Goal: Task Accomplishment & Management: Manage account settings

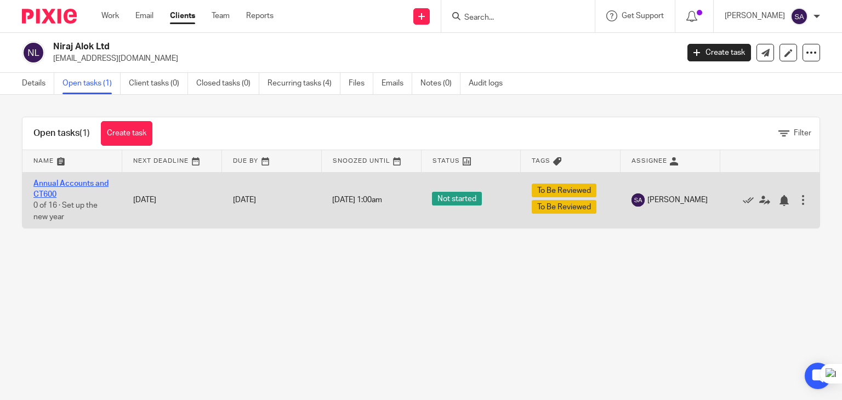
click at [90, 180] on link "Annual Accounts and CT600" at bounding box center [70, 189] width 75 height 19
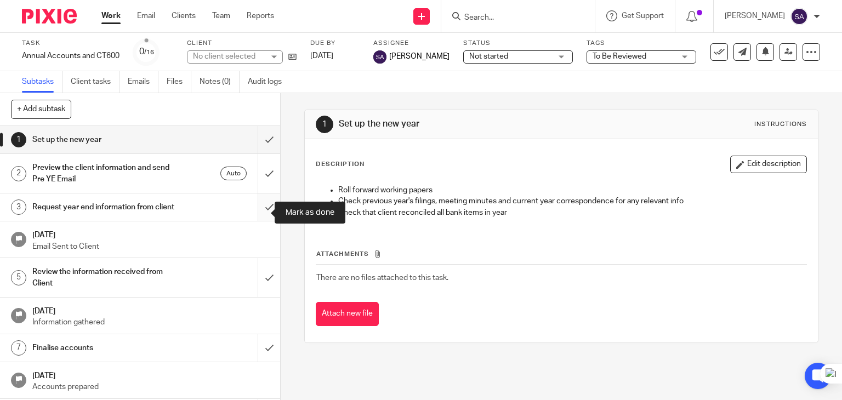
click at [254, 213] on input "submit" at bounding box center [140, 206] width 280 height 27
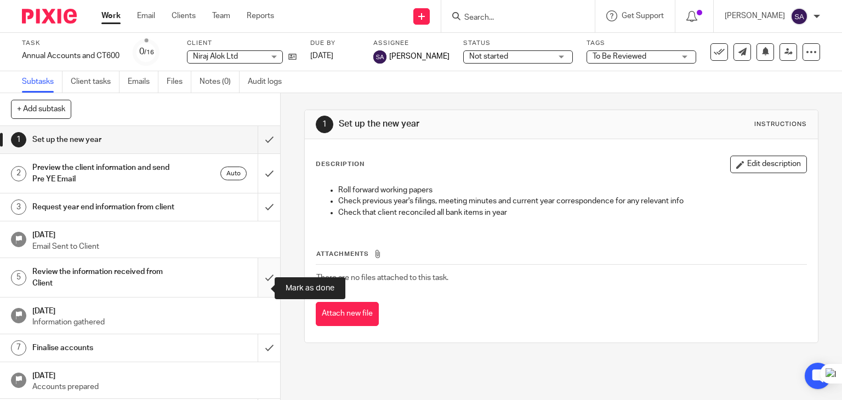
click at [254, 277] on input "submit" at bounding box center [140, 277] width 280 height 39
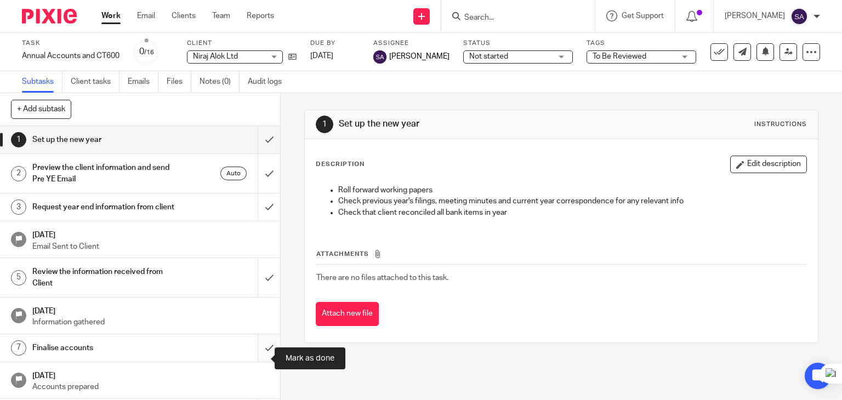
click at [254, 350] on input "submit" at bounding box center [140, 347] width 280 height 27
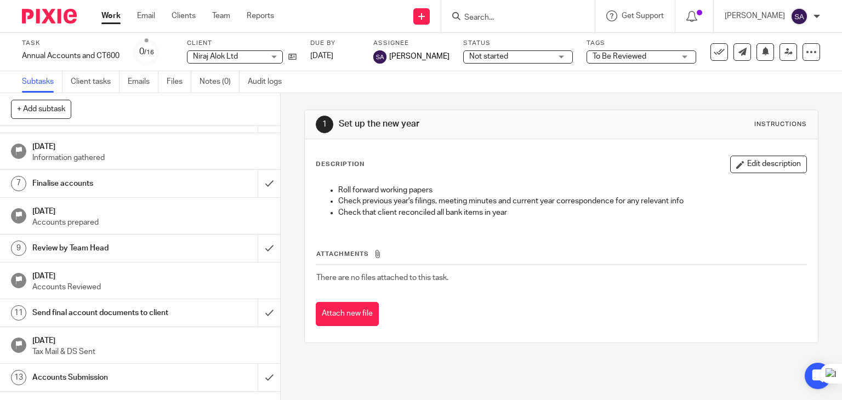
scroll to position [110, 0]
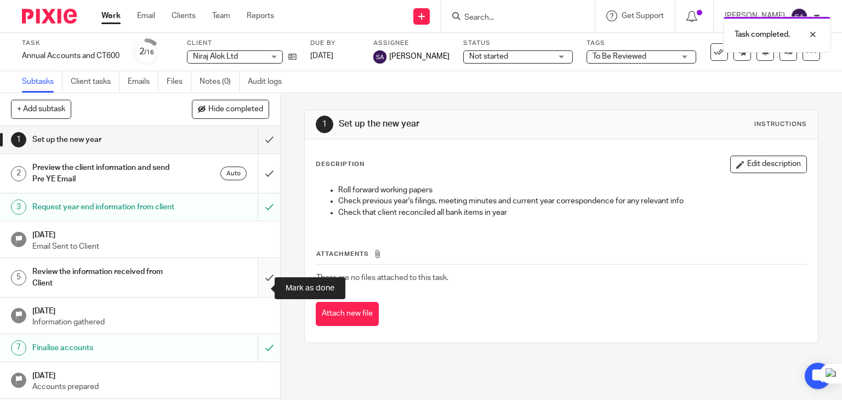
click at [254, 283] on input "submit" at bounding box center [140, 277] width 280 height 39
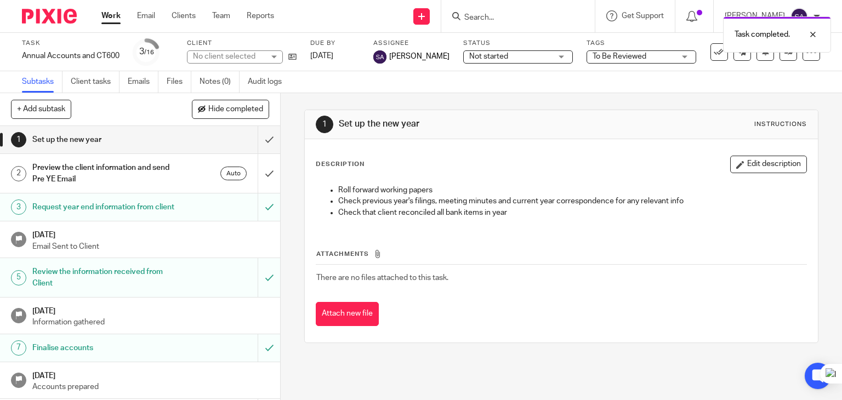
scroll to position [219, 0]
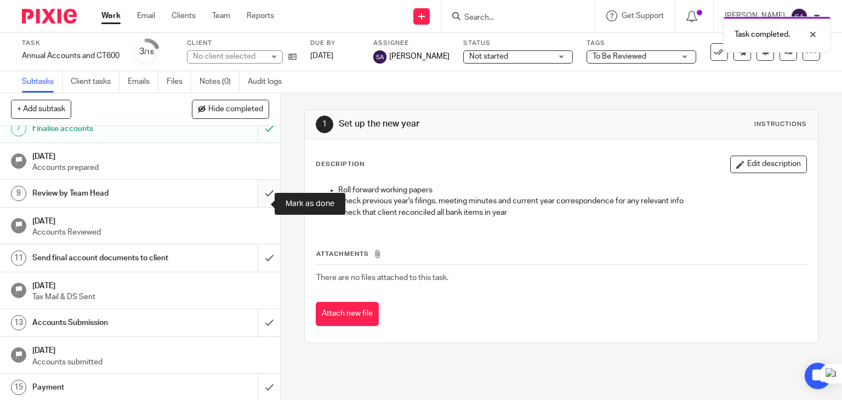
click at [257, 204] on input "submit" at bounding box center [140, 193] width 280 height 27
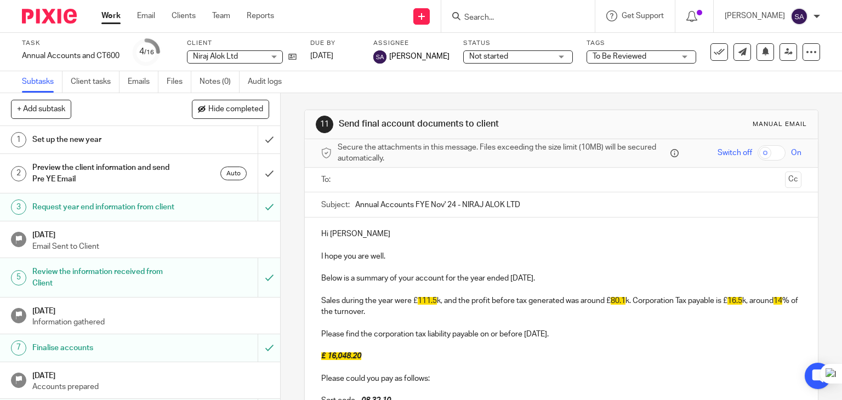
type input "Annual Accounts FYE Nov' 24 - NIRAJ ALOK LTD"
click at [388, 223] on div "Hi Niraj I hope you are well. Below is a summary of your account for the year e…" at bounding box center [562, 399] width 514 height 363
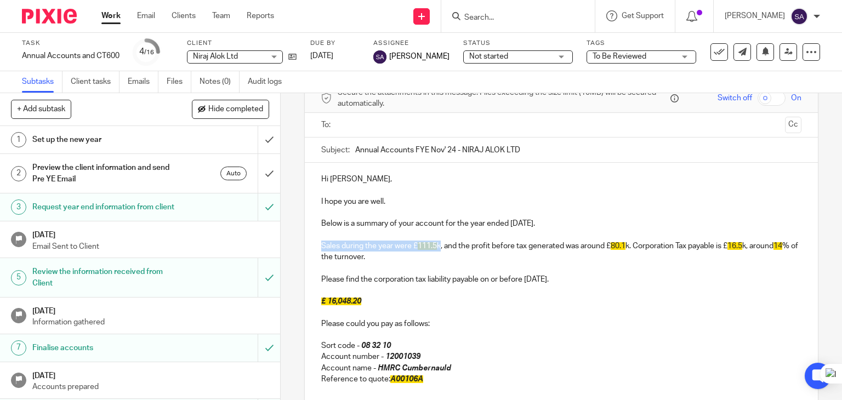
drag, startPoint x: 318, startPoint y: 246, endPoint x: 438, endPoint y: 246, distance: 119.5
click at [438, 246] on p "Sales during the year were £ 111.5 k, and the profit before tax generated was a…" at bounding box center [561, 252] width 481 height 22
click at [480, 241] on p "There were no sales during the year, and the profit before tax generated was ar…" at bounding box center [561, 252] width 481 height 22
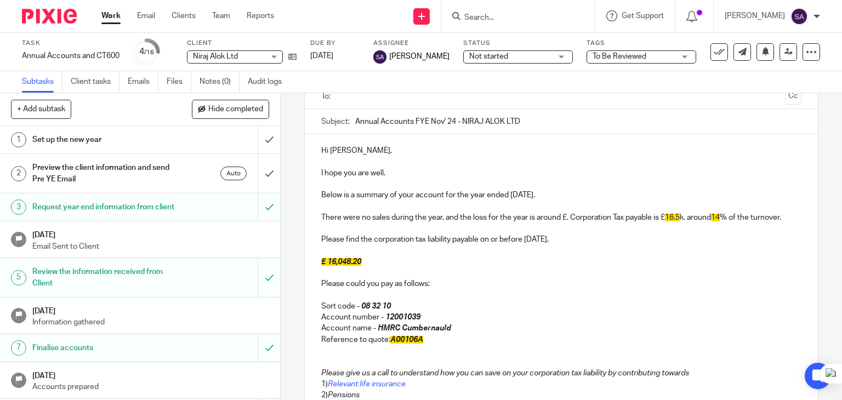
scroll to position [110, 0]
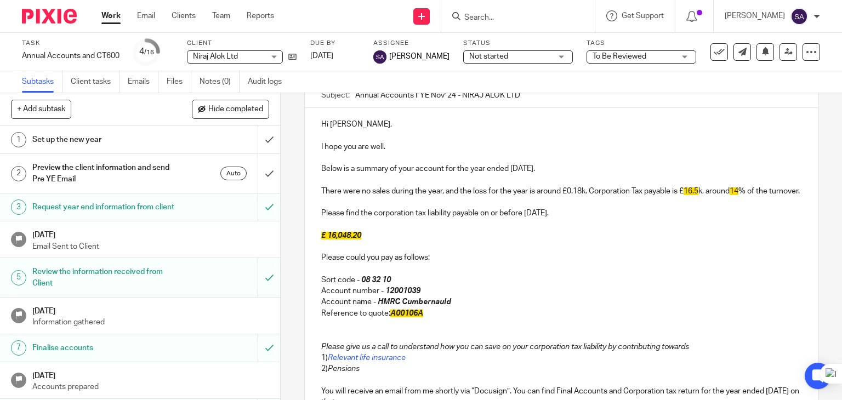
click at [528, 193] on p "There were no sales during the year, and the loss for the year is around £0.18k…" at bounding box center [561, 191] width 481 height 11
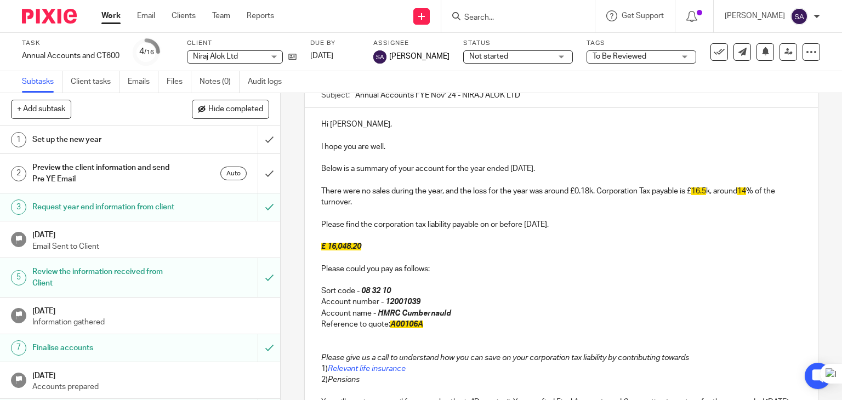
click at [597, 193] on p "There were no sales during the year, and the loss for the year was around £0.18…" at bounding box center [561, 197] width 481 height 22
click at [647, 191] on p "There were no sales during the year, and the loss for the year was around £0.18…" at bounding box center [561, 197] width 481 height 22
drag, startPoint x: 423, startPoint y: 203, endPoint x: 734, endPoint y: 190, distance: 311.6
click at [734, 190] on p "There were no sales during the year, and the loss for the year was around £0.18…" at bounding box center [561, 197] width 481 height 22
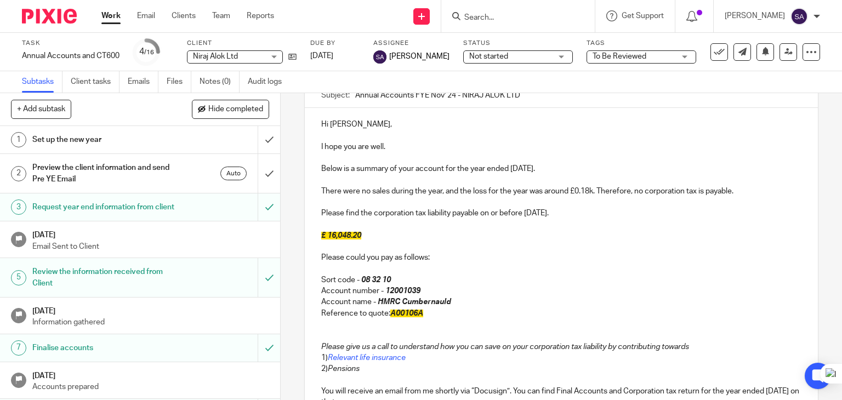
scroll to position [164, 0]
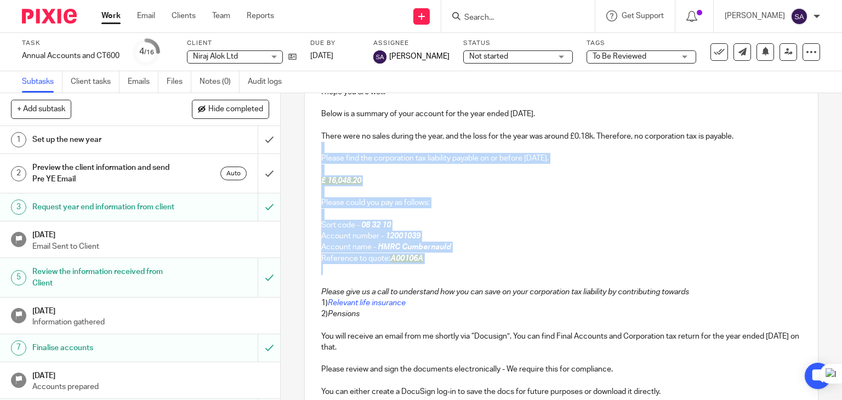
drag, startPoint x: 411, startPoint y: 259, endPoint x: 318, endPoint y: 146, distance: 146.8
click at [318, 146] on div "Hi Niraj, I hope you are well. Below is a summary of your account for the year …" at bounding box center [562, 229] width 514 height 352
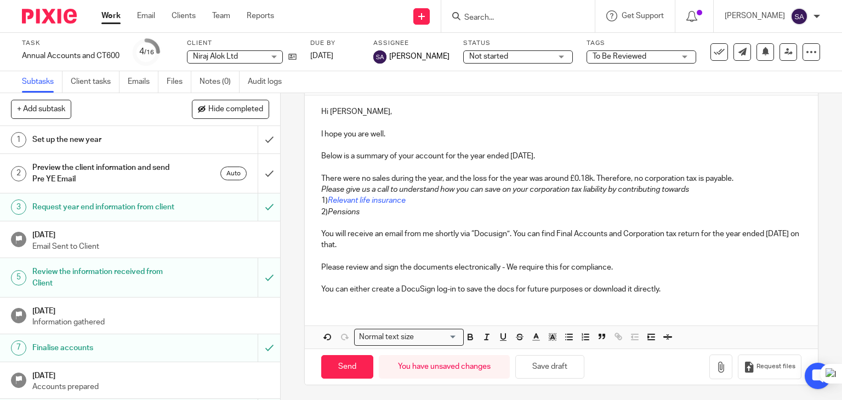
scroll to position [134, 0]
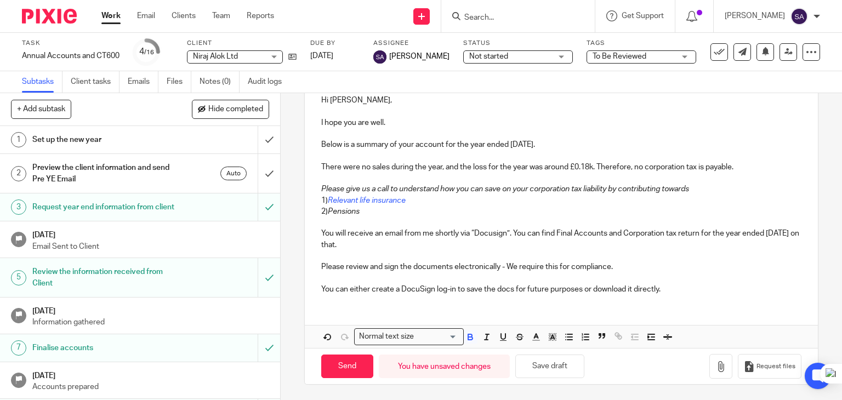
click at [495, 236] on p "You will receive an email from me shortly via “Docusign”. You can find Final Ac…" at bounding box center [561, 239] width 481 height 22
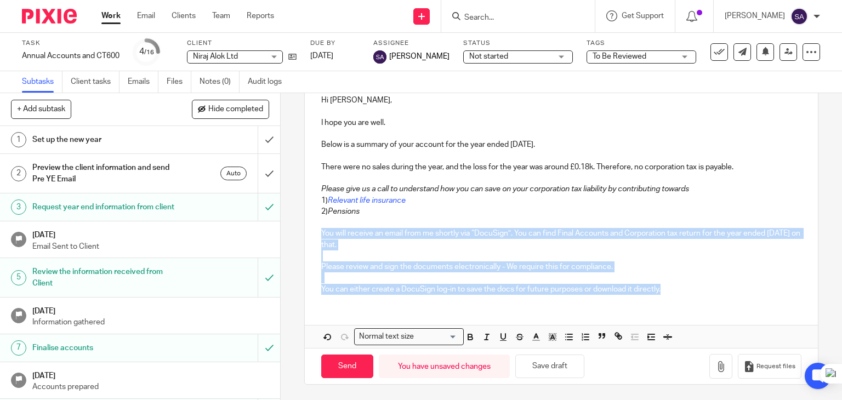
drag, startPoint x: 677, startPoint y: 293, endPoint x: 288, endPoint y: 231, distance: 394.6
click at [288, 231] on div "11 Send final account documents to client Manual email Secure the attachments i…" at bounding box center [561, 246] width 561 height 307
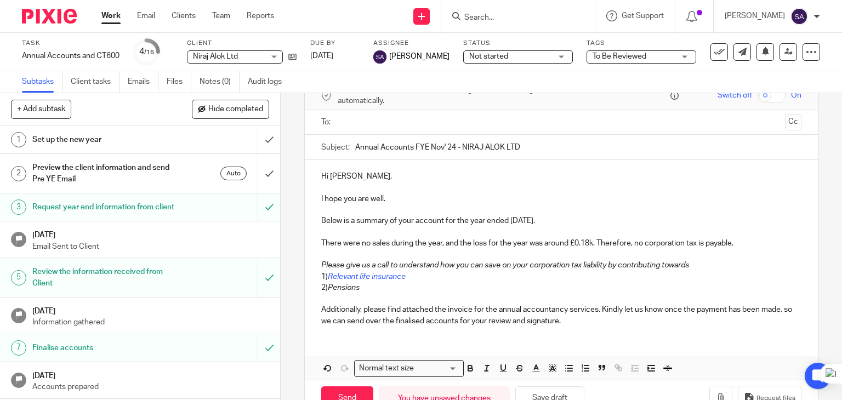
scroll to position [35, 0]
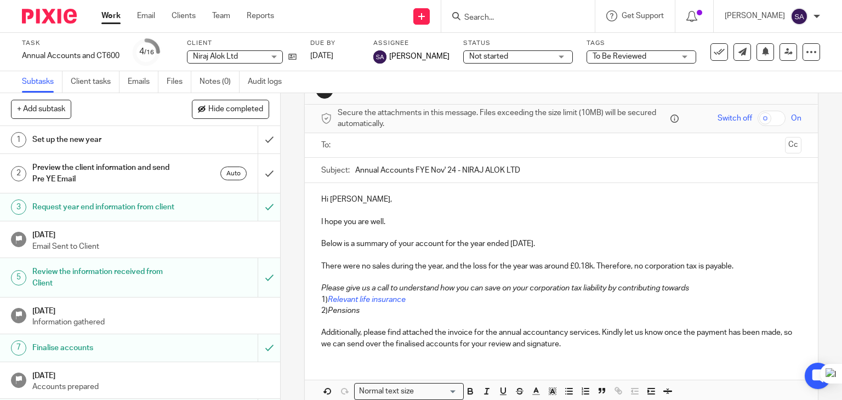
click at [408, 143] on input "text" at bounding box center [560, 145] width 439 height 13
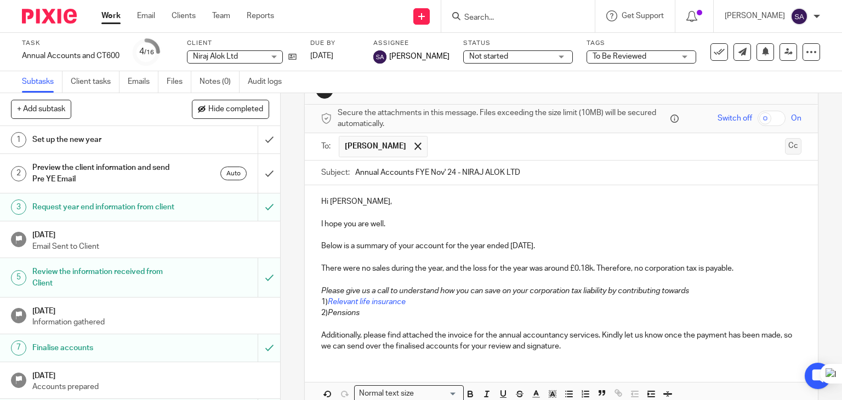
click at [785, 149] on button "Cc" at bounding box center [793, 146] width 16 height 16
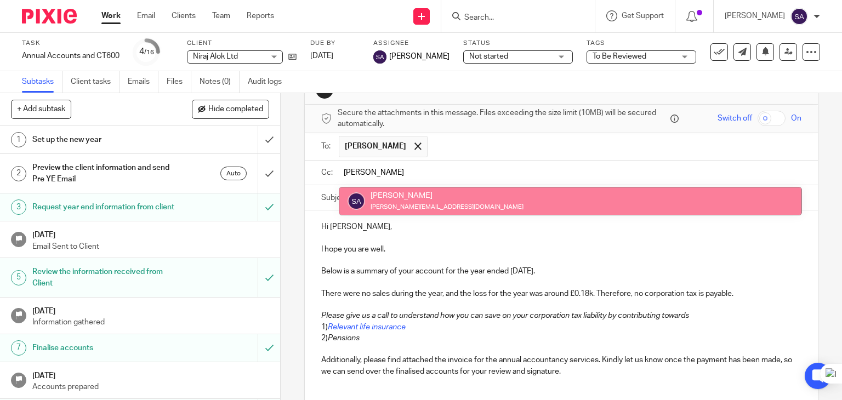
type input "sara"
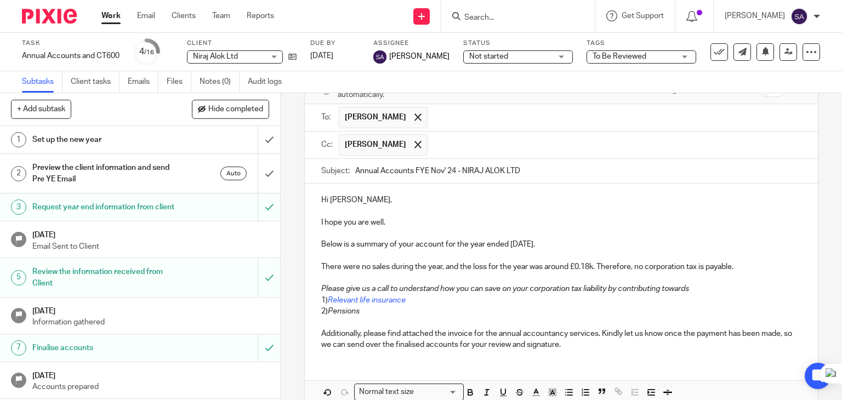
scroll to position [118, 0]
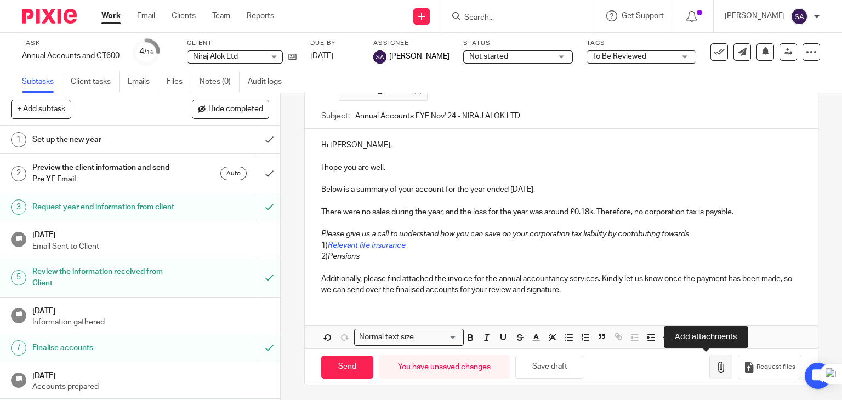
click at [715, 367] on icon "button" at bounding box center [720, 367] width 11 height 11
click at [715, 369] on icon "button" at bounding box center [720, 367] width 11 height 11
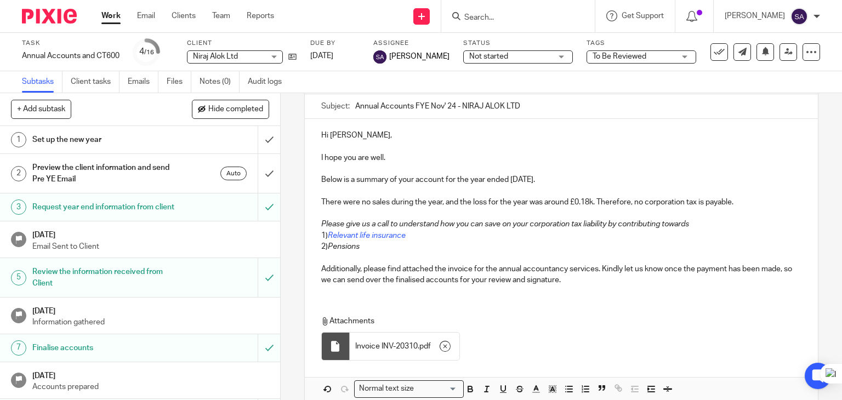
scroll to position [164, 0]
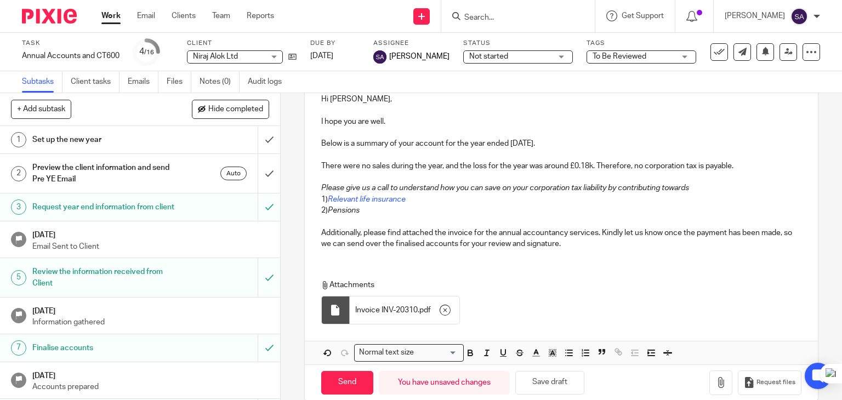
click at [593, 56] on span "To Be Reviewed" at bounding box center [620, 57] width 54 height 8
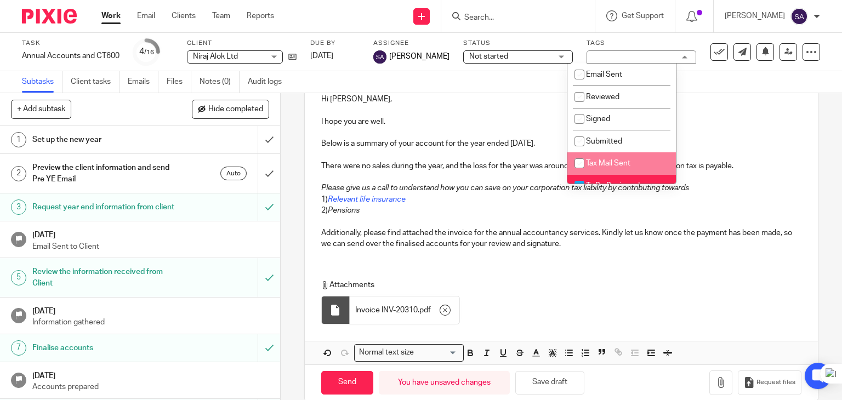
click at [600, 166] on span "Tax Mail Sent" at bounding box center [608, 164] width 44 height 8
checkbox input "true"
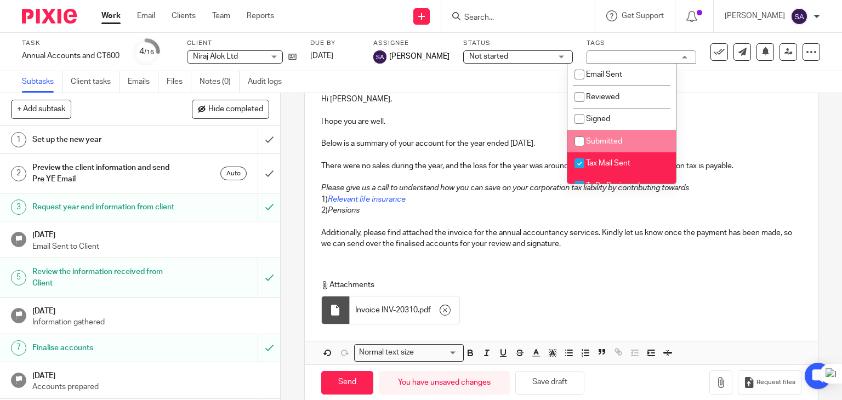
scroll to position [104, 0]
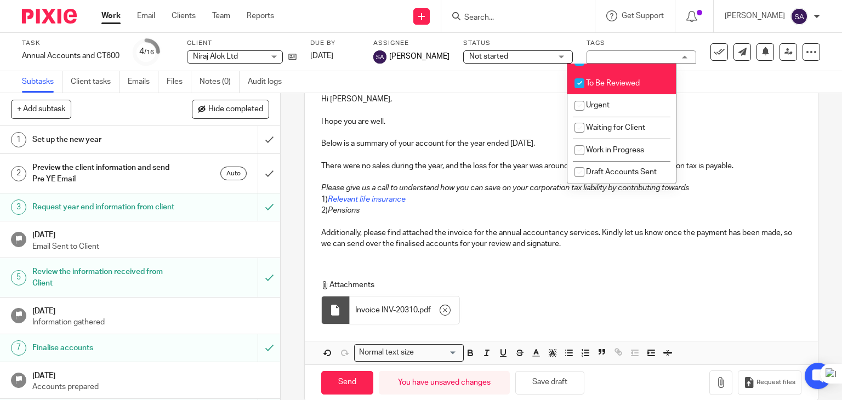
click at [612, 80] on span "To Be Reviewed" at bounding box center [613, 83] width 54 height 8
checkbox input "false"
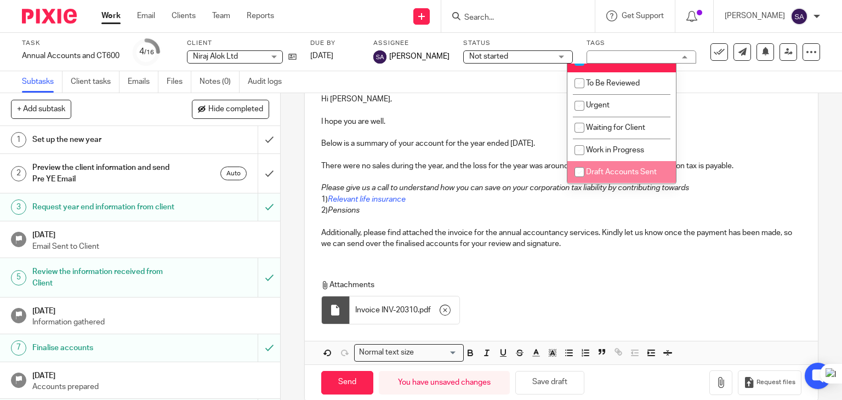
click at [676, 286] on p "Attachments" at bounding box center [556, 285] width 471 height 11
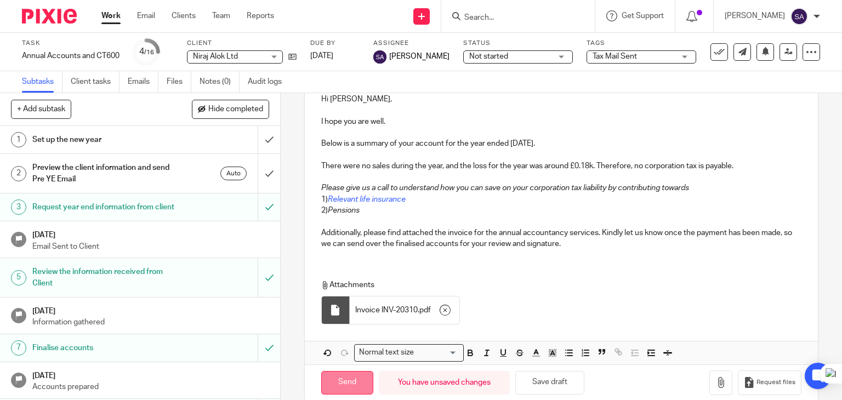
click at [347, 384] on input "Send" at bounding box center [347, 383] width 52 height 24
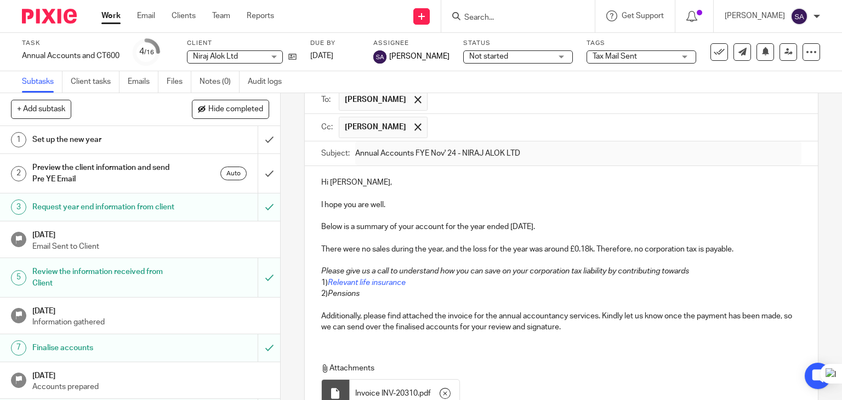
scroll to position [55, 0]
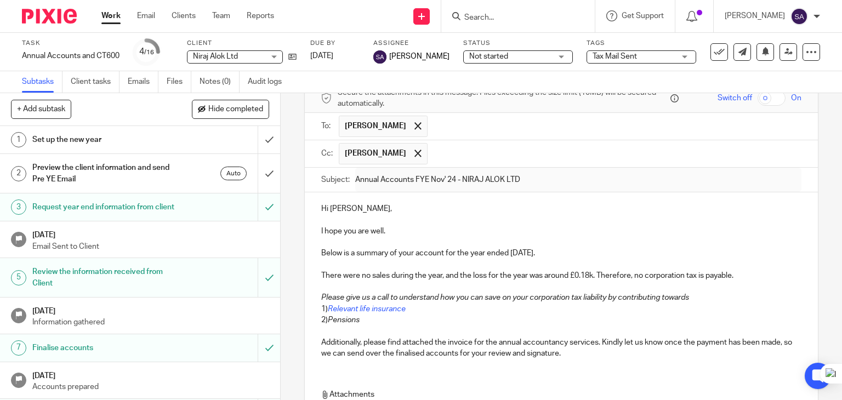
type input "Sent"
click at [488, 6] on div at bounding box center [517, 16] width 153 height 32
click at [489, 18] on input "Search" at bounding box center [512, 18] width 99 height 10
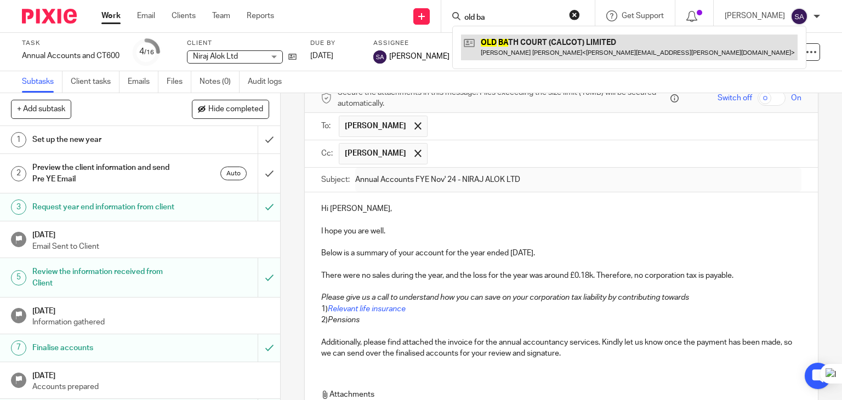
type input "old ba"
click at [506, 44] on link at bounding box center [629, 47] width 337 height 25
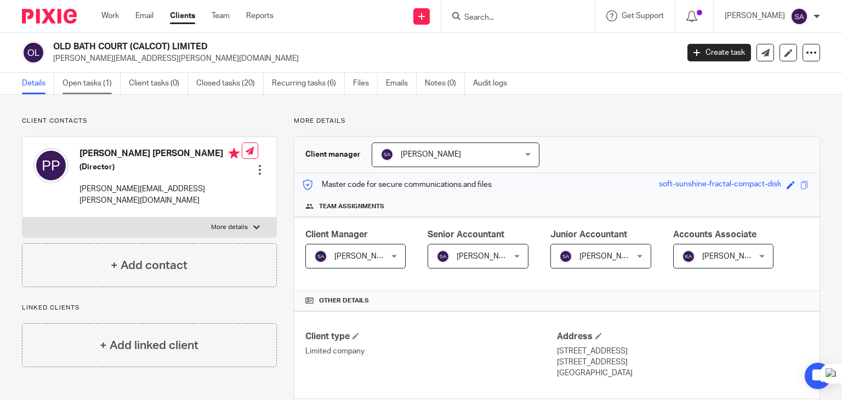
click at [70, 86] on link "Open tasks (1)" at bounding box center [91, 83] width 58 height 21
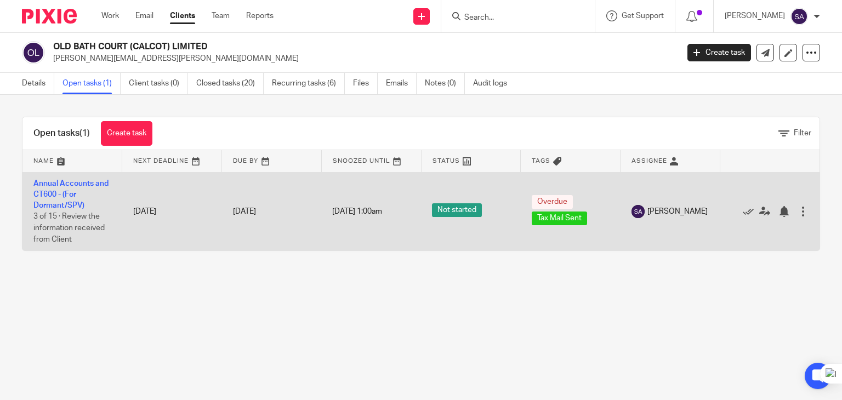
click at [61, 187] on td "Annual Accounts and CT600 - (For Dormant/SPV) 3 of 15 · Review the information …" at bounding box center [72, 211] width 100 height 78
click at [61, 186] on link "Annual Accounts and CT600 - (For Dormant/SPV)" at bounding box center [70, 195] width 75 height 30
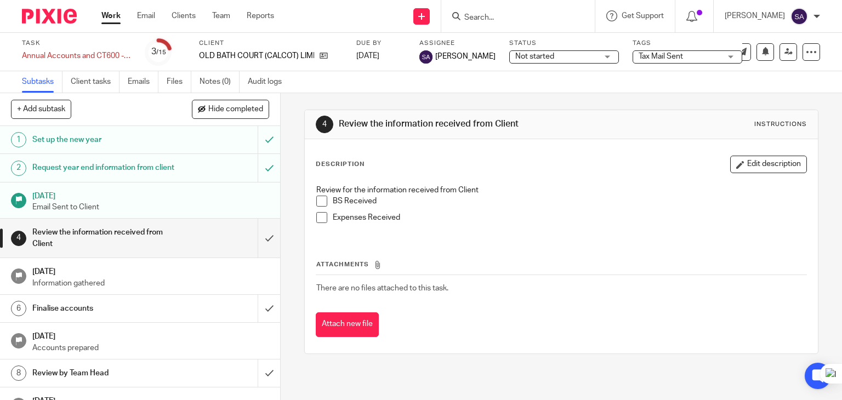
scroll to position [55, 0]
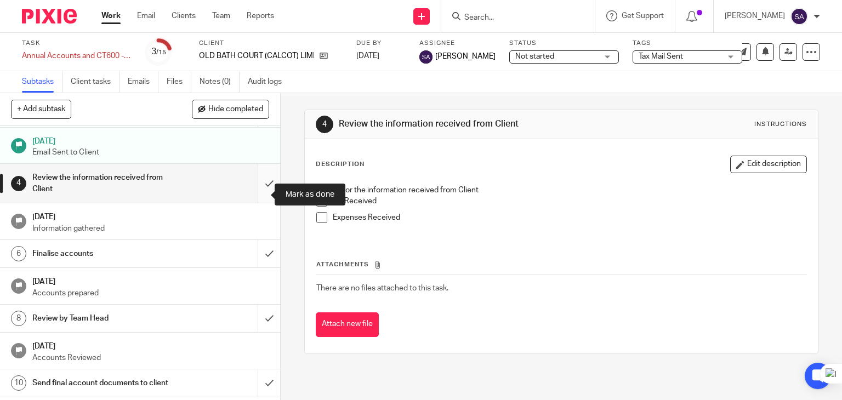
click at [260, 201] on input "submit" at bounding box center [140, 183] width 280 height 39
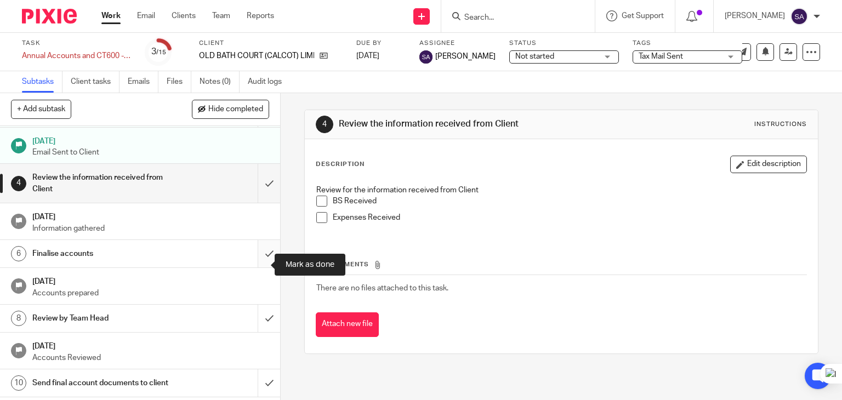
click at [259, 257] on input "submit" at bounding box center [140, 253] width 280 height 27
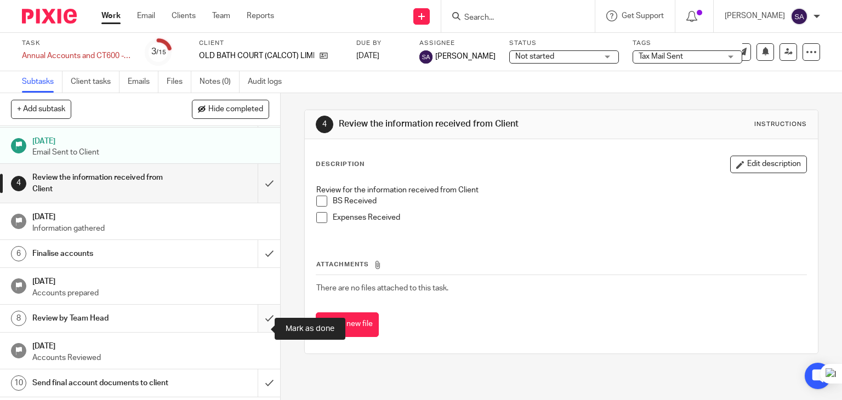
click at [254, 332] on input "submit" at bounding box center [140, 318] width 280 height 27
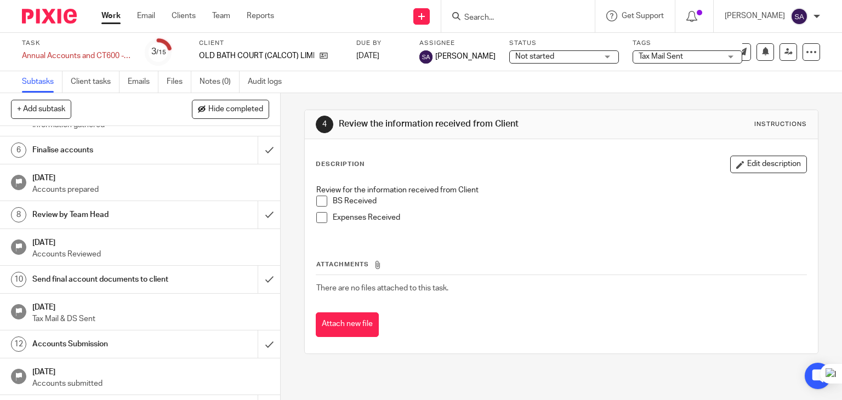
scroll to position [164, 0]
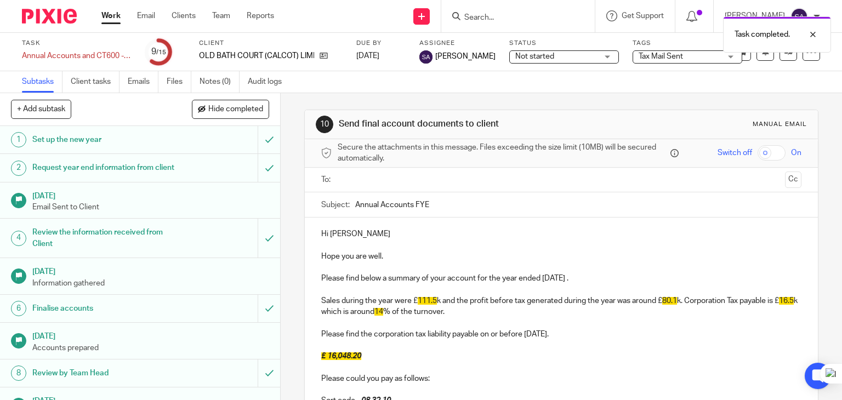
drag, startPoint x: 402, startPoint y: 235, endPoint x: 354, endPoint y: 235, distance: 48.2
click at [354, 235] on p "Hi [PERSON_NAME]" at bounding box center [561, 234] width 481 height 11
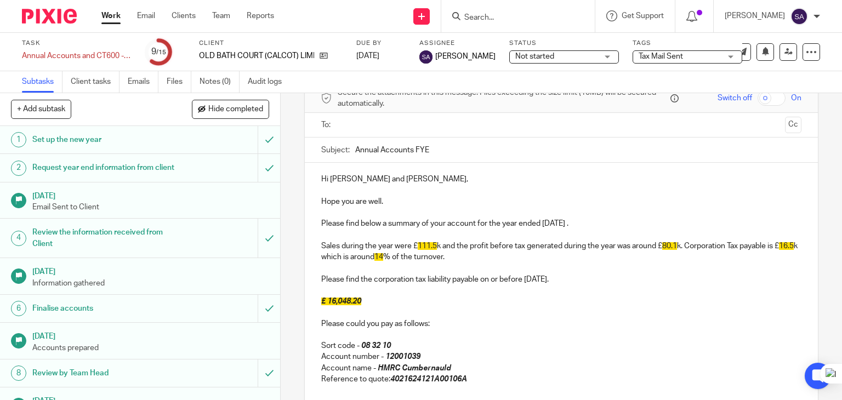
click at [373, 180] on p "Hi [PERSON_NAME] and [PERSON_NAME]," at bounding box center [561, 179] width 481 height 11
click at [374, 180] on p "Hi [PERSON_NAME]," at bounding box center [561, 179] width 481 height 11
click at [592, 223] on p "Please find below a summary of your account for the year ended [DATE] ." at bounding box center [561, 223] width 481 height 11
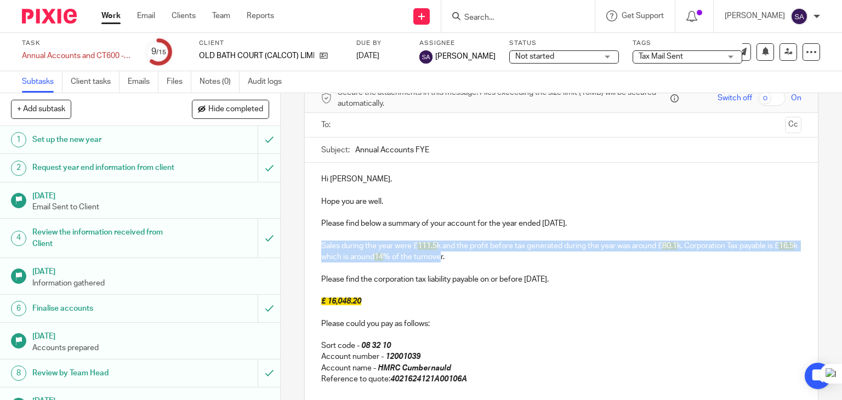
drag, startPoint x: 460, startPoint y: 255, endPoint x: 285, endPoint y: 245, distance: 175.1
click at [285, 245] on div "10 Send final account documents to client Manual email Secure the attachments i…" at bounding box center [561, 246] width 561 height 307
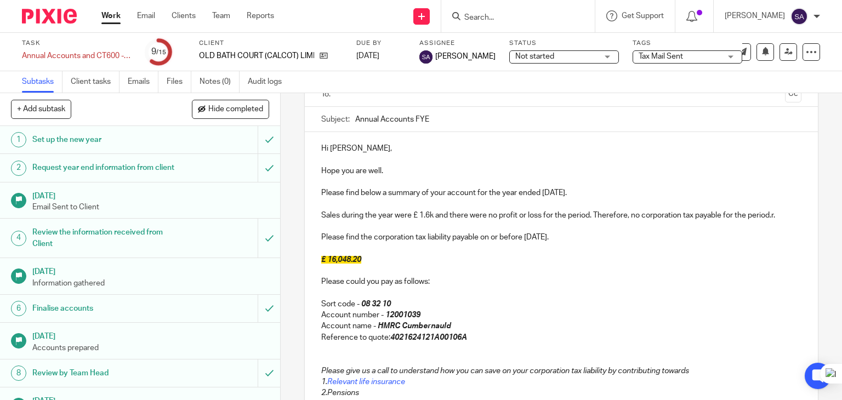
scroll to position [110, 0]
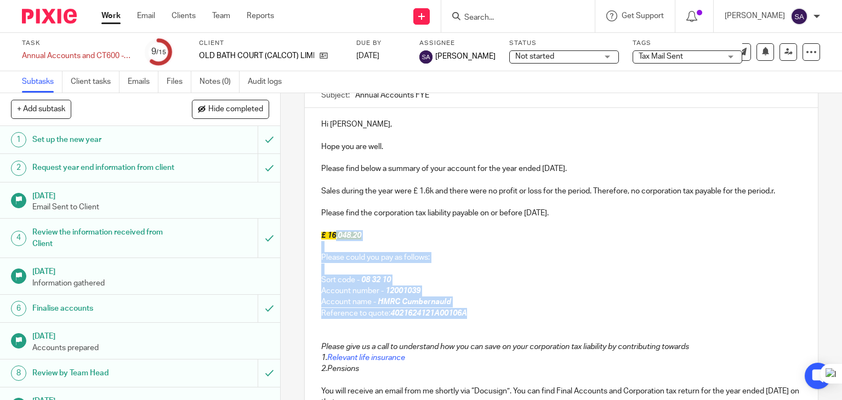
drag, startPoint x: 478, startPoint y: 315, endPoint x: 331, endPoint y: 231, distance: 169.1
click at [331, 231] on div "Hi [PERSON_NAME], Hope you are well. Please find below a summary of your accoun…" at bounding box center [562, 284] width 514 height 352
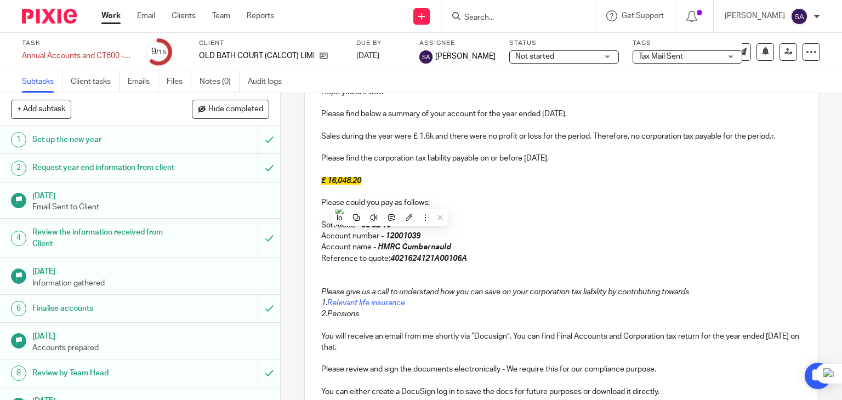
click at [364, 324] on p at bounding box center [561, 325] width 481 height 11
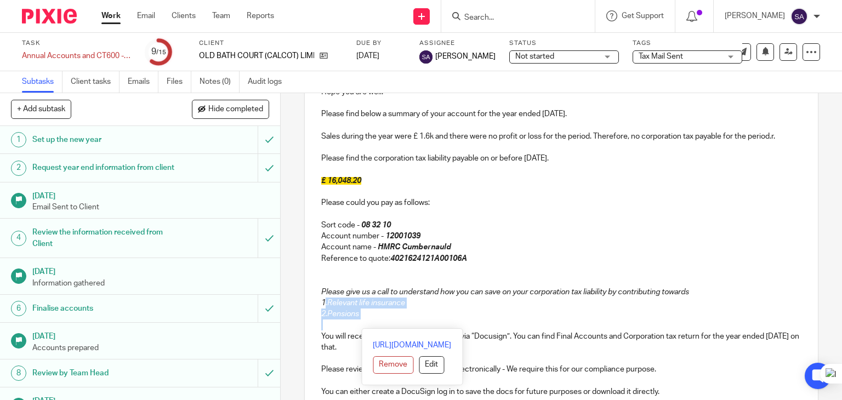
drag, startPoint x: 364, startPoint y: 321, endPoint x: 322, endPoint y: 303, distance: 45.4
click at [322, 303] on div "Hi [PERSON_NAME], Hope you are well. Please find below a summary of your accoun…" at bounding box center [562, 229] width 514 height 352
click at [511, 306] on p "1. Relevant life insurance" at bounding box center [561, 303] width 481 height 11
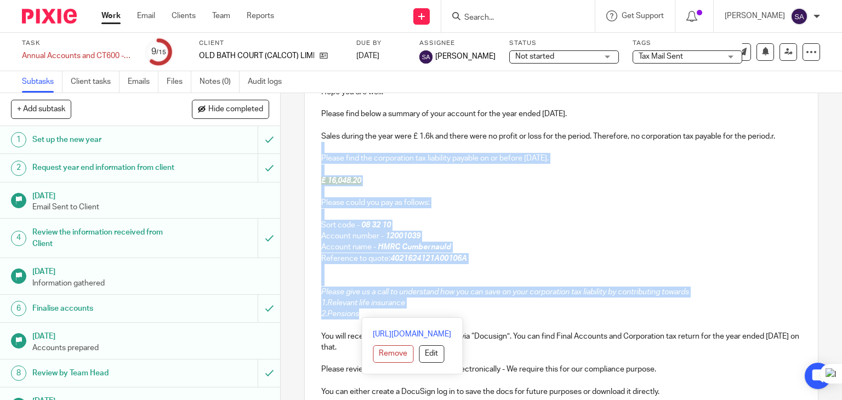
drag, startPoint x: 360, startPoint y: 314, endPoint x: 311, endPoint y: 147, distance: 173.8
click at [314, 148] on div "Hi [PERSON_NAME], Hope you are well. Please find below a summary of your accoun…" at bounding box center [562, 229] width 514 height 352
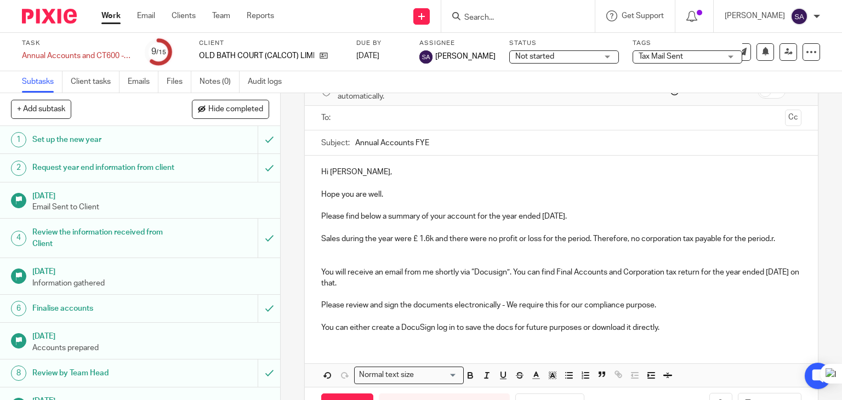
scroll to position [0, 0]
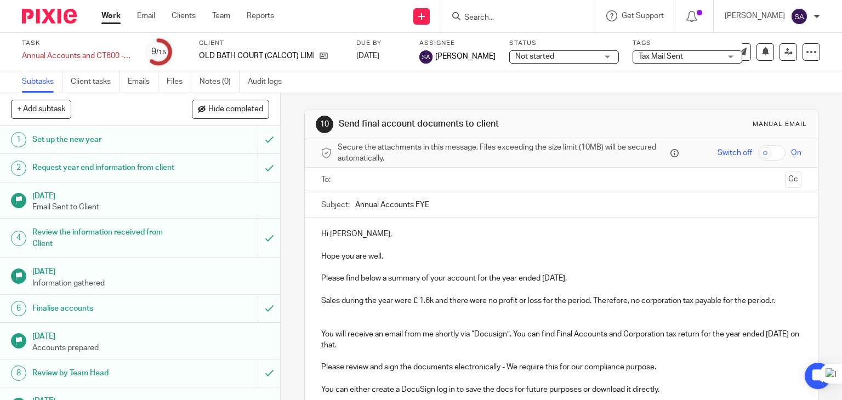
click at [360, 179] on input "text" at bounding box center [560, 180] width 439 height 13
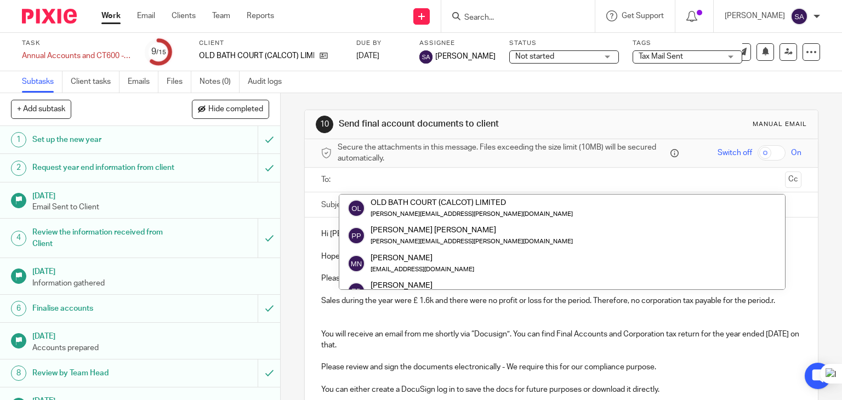
paste input "[EMAIL_ADDRESS][DOMAIN_NAME]"
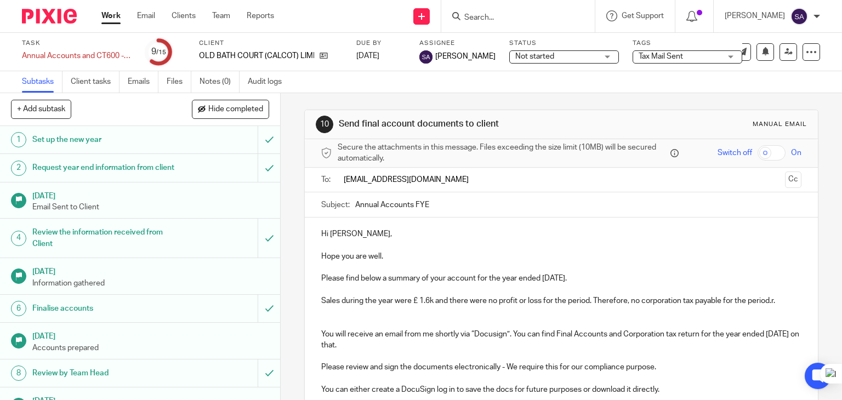
type input "[EMAIL_ADDRESS][DOMAIN_NAME]"
click at [453, 186] on ul at bounding box center [562, 180] width 447 height 18
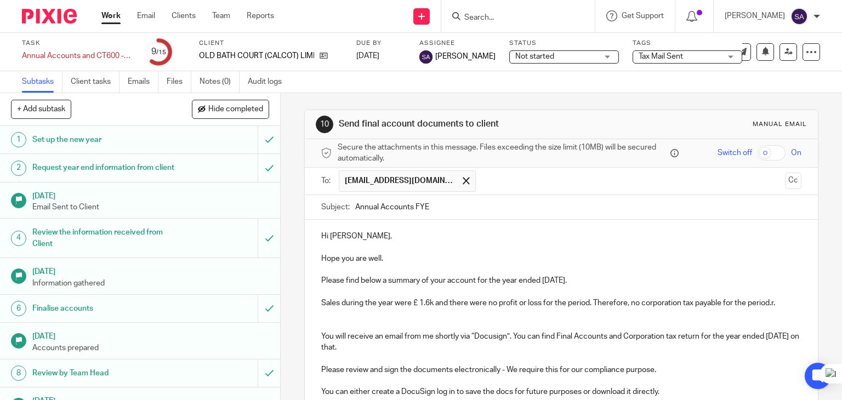
click at [481, 179] on input "text" at bounding box center [630, 180] width 299 height 21
click at [785, 181] on button "Cc" at bounding box center [793, 181] width 16 height 16
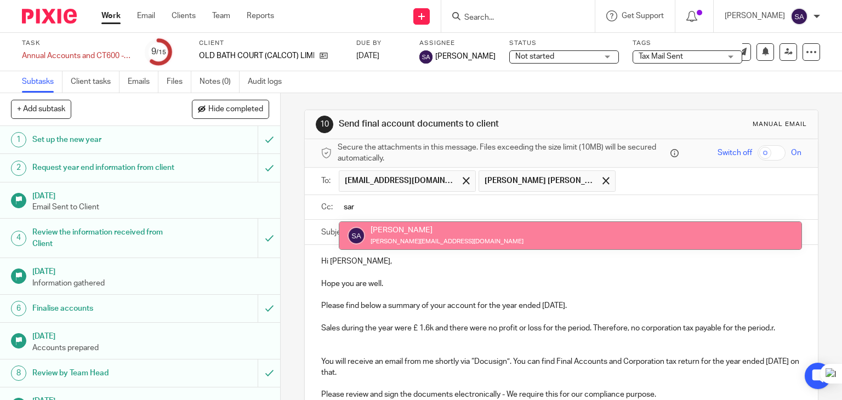
type input "sar"
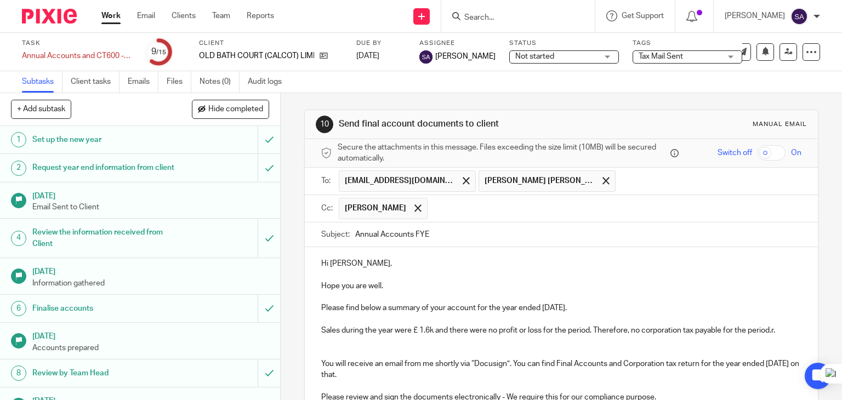
click at [362, 267] on p "Hi [PERSON_NAME]," at bounding box center [561, 263] width 481 height 11
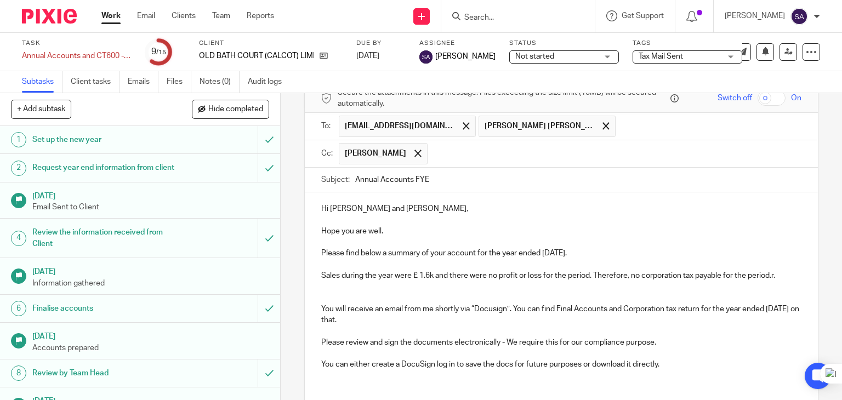
scroll to position [110, 0]
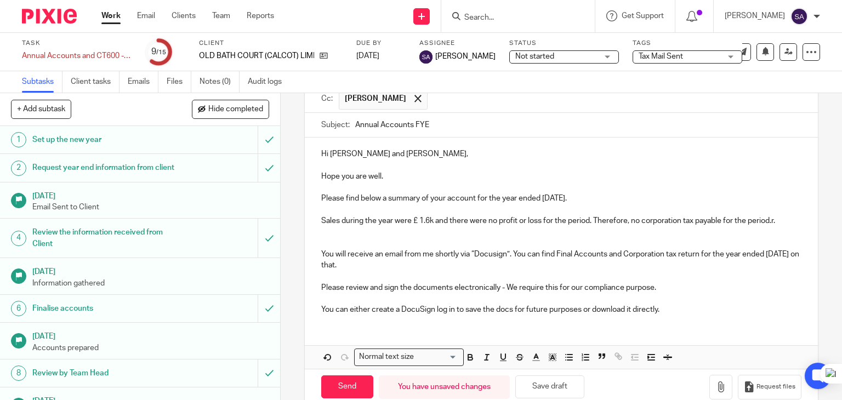
click at [327, 230] on p at bounding box center [561, 231] width 481 height 11
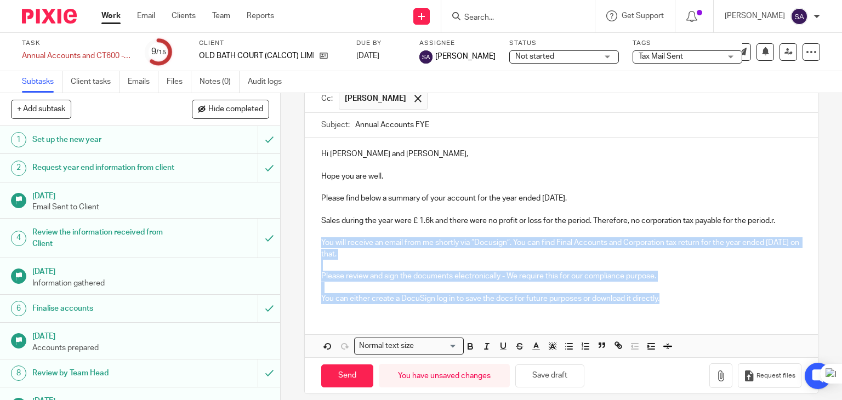
drag, startPoint x: 659, startPoint y: 303, endPoint x: 306, endPoint y: 244, distance: 357.9
click at [306, 244] on div "Hi [PERSON_NAME] and [PERSON_NAME], Hope you are well. Please find below a summ…" at bounding box center [562, 225] width 514 height 175
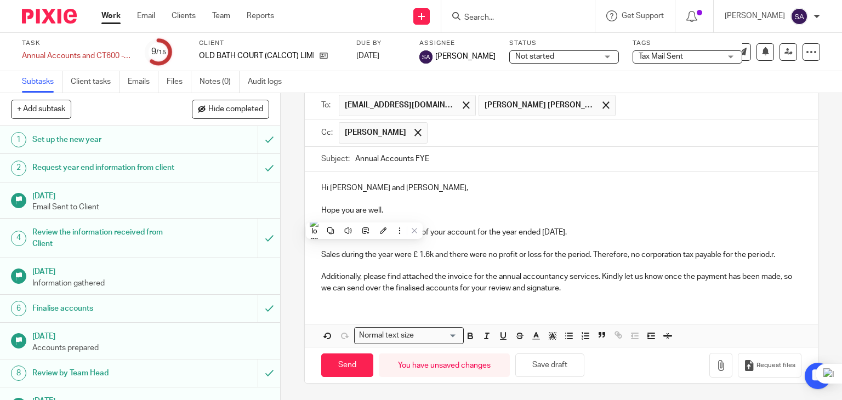
scroll to position [74, 0]
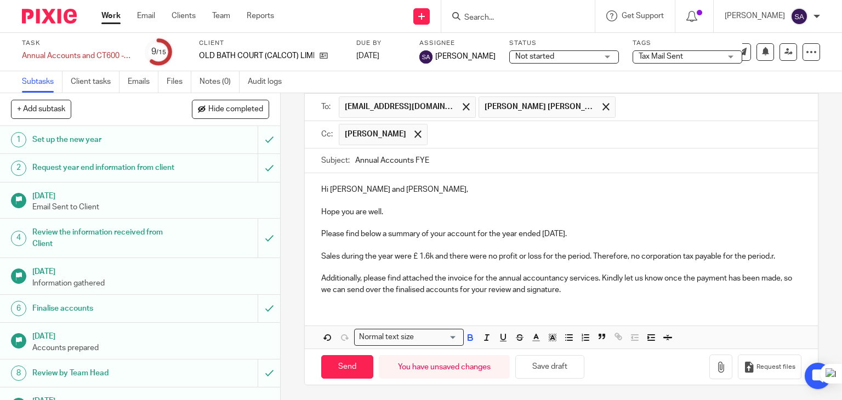
click at [327, 264] on p at bounding box center [561, 267] width 481 height 11
click at [419, 260] on p "Sales during the year were £ 1.6k and there were no profit or loss for the peri…" at bounding box center [561, 256] width 481 height 11
drag, startPoint x: 494, startPoint y: 262, endPoint x: 500, endPoint y: 263, distance: 5.6
click at [497, 263] on p at bounding box center [561, 267] width 481 height 11
click at [764, 257] on p "Sales during the year were £0.5k and there were no profit or loss for the perio…" at bounding box center [561, 256] width 481 height 11
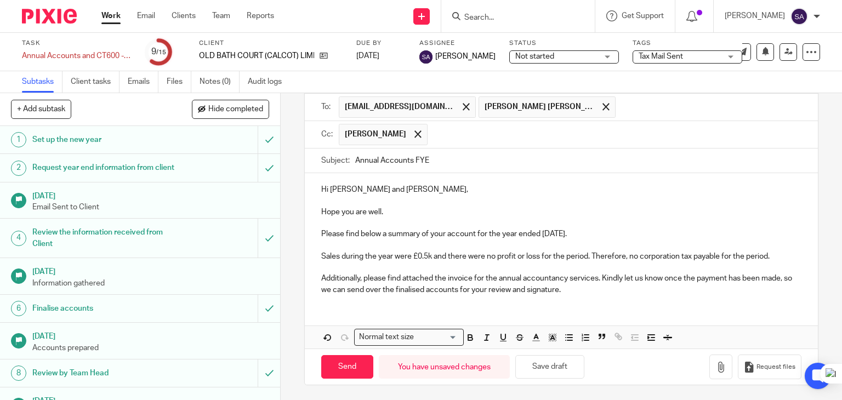
click at [719, 259] on p "Sales during the year were £0.5k and there were no profit or loss for the perio…" at bounding box center [561, 256] width 481 height 11
click at [454, 163] on input "Annual Accounts FYE" at bounding box center [578, 161] width 447 height 25
drag, startPoint x: 201, startPoint y: 55, endPoint x: 306, endPoint y: 64, distance: 106.2
click at [306, 64] on div "Client OLD BATH COURT (CALCOT) LIMITED" at bounding box center [271, 52] width 144 height 26
copy p "OLD BATH COURT (CALCOT) LI"
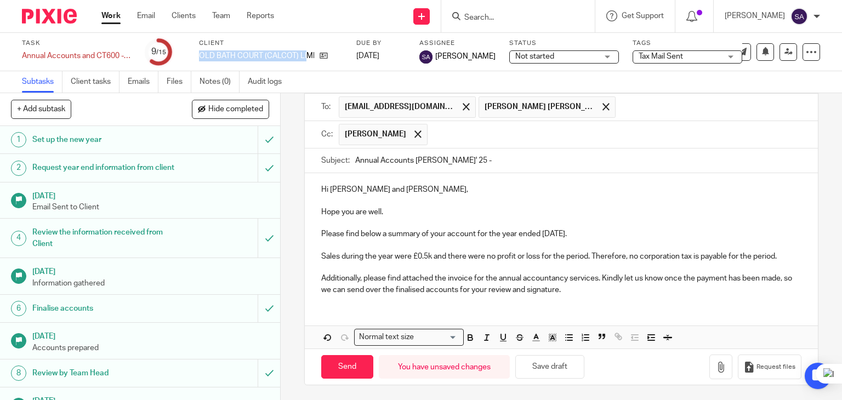
click at [473, 158] on input "Annual Accounts [PERSON_NAME]' 25 -" at bounding box center [578, 161] width 447 height 25
paste input "OLD BATH COURT (CALCOT) LI"
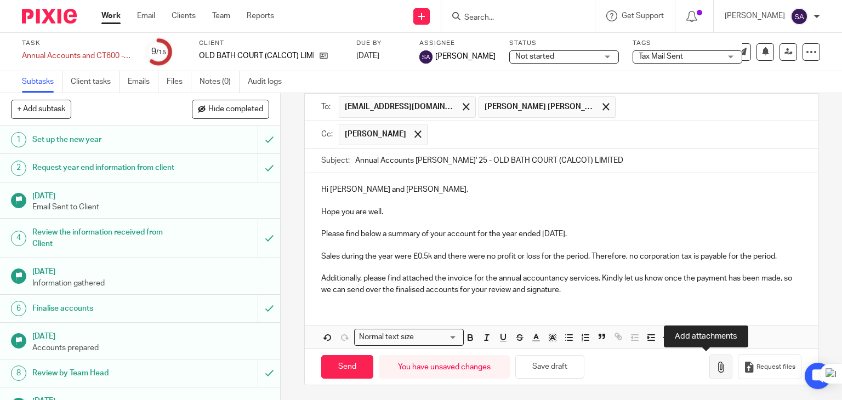
type input "Annual Accounts [PERSON_NAME]' 25 - OLD BATH COURT (CALCOT) LIMITED"
click at [715, 368] on icon "button" at bounding box center [720, 367] width 11 height 11
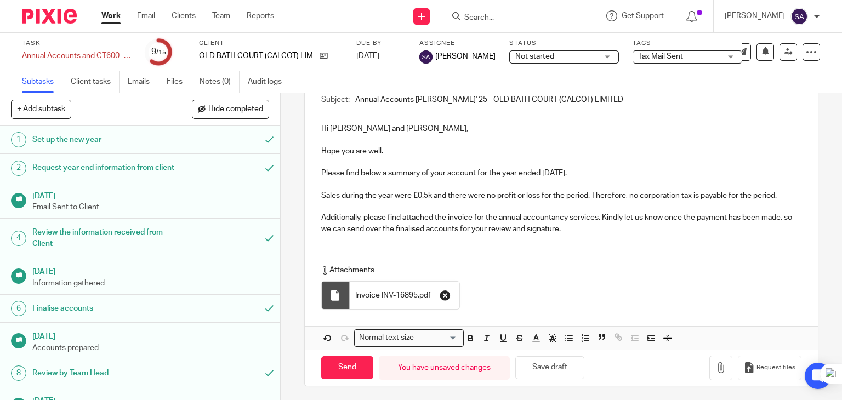
scroll to position [135, 0]
click at [355, 362] on input "Send" at bounding box center [347, 368] width 52 height 24
type input "Sent"
